Goal: Task Accomplishment & Management: Use online tool/utility

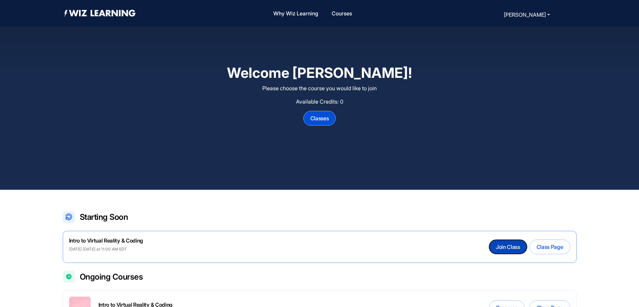
click at [517, 250] on button "Join Class" at bounding box center [508, 247] width 38 height 14
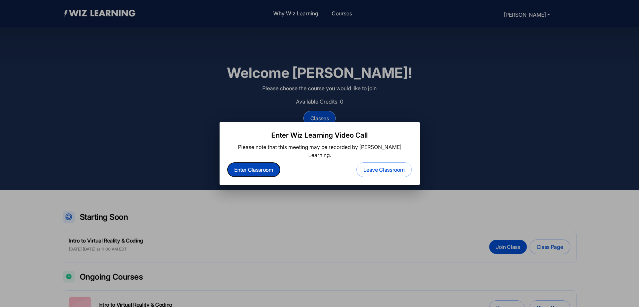
click at [271, 164] on button "Enter Classroom" at bounding box center [254, 170] width 52 height 14
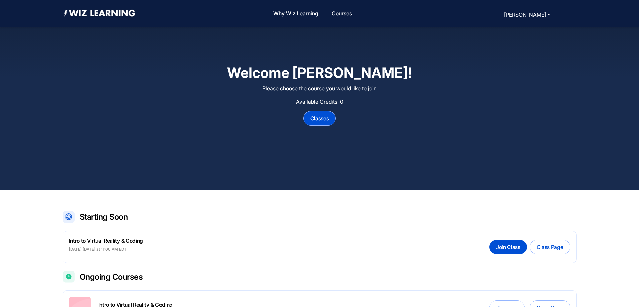
scroll to position [100, 0]
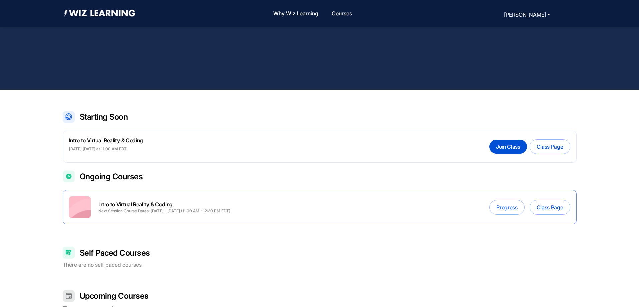
click at [154, 207] on div "Intro to Virtual Reality & Coding" at bounding box center [164, 204] width 132 height 7
click at [143, 215] on div "Intro to Virtual Reality & Coding Next Session: Course Dates: [DATE] - [DATE] (…" at bounding box center [149, 207] width 161 height 22
click at [101, 212] on div "Next Session:" at bounding box center [110, 210] width 25 height 5
